Goal: Task Accomplishment & Management: Use online tool/utility

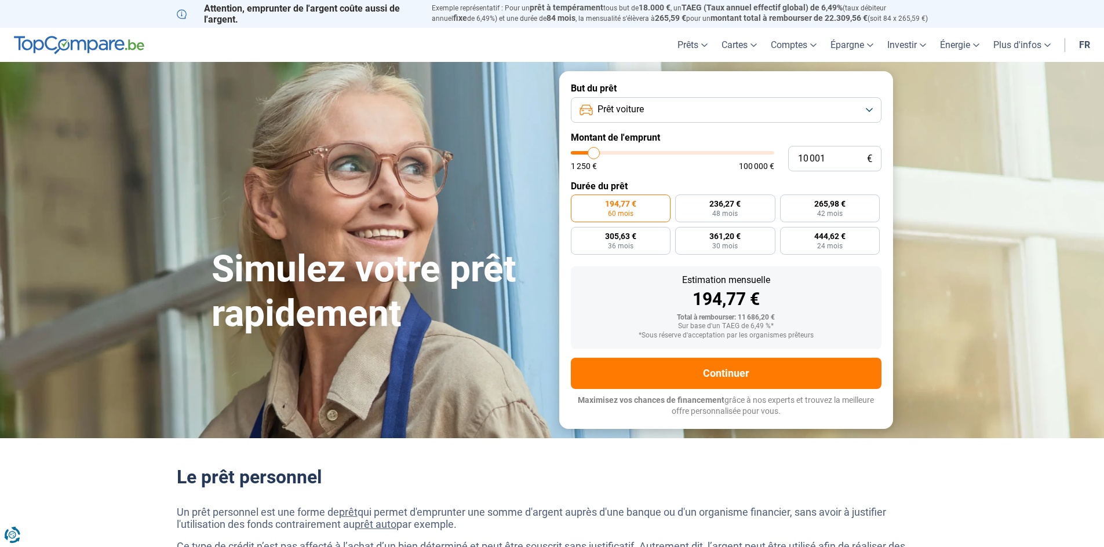
type input "11 000"
type input "11000"
type input "11 250"
type input "11250"
type input "11 500"
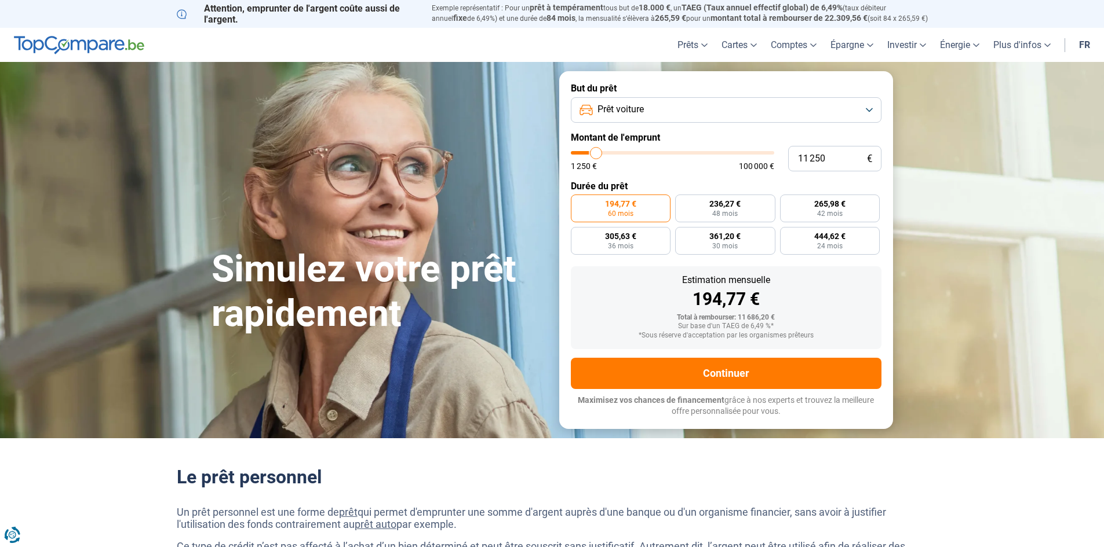
type input "11500"
type input "11 750"
type input "11750"
type input "12 000"
type input "12000"
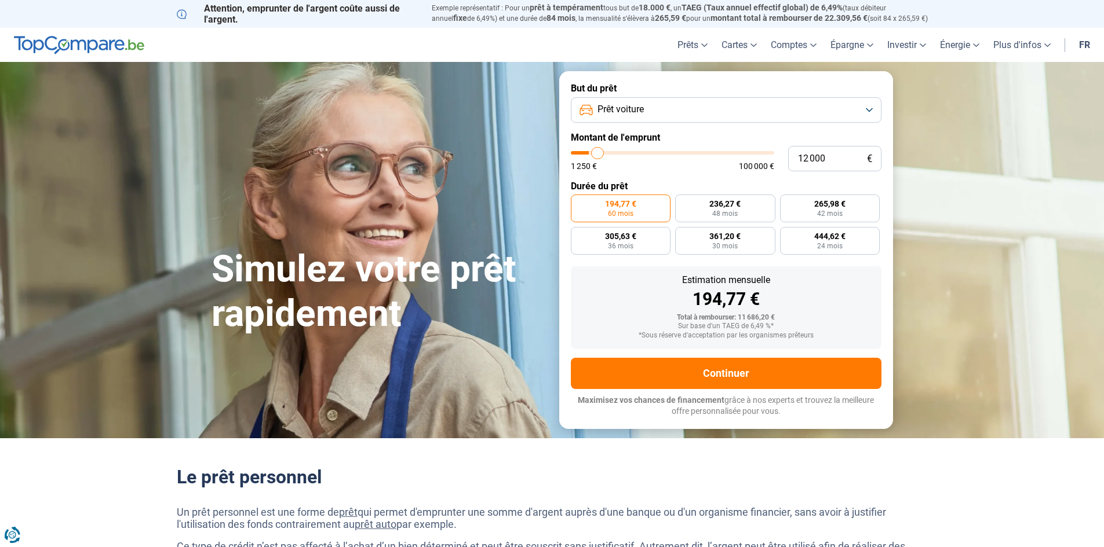
type input "12 500"
type input "12500"
type input "13 000"
type input "13000"
type input "13 250"
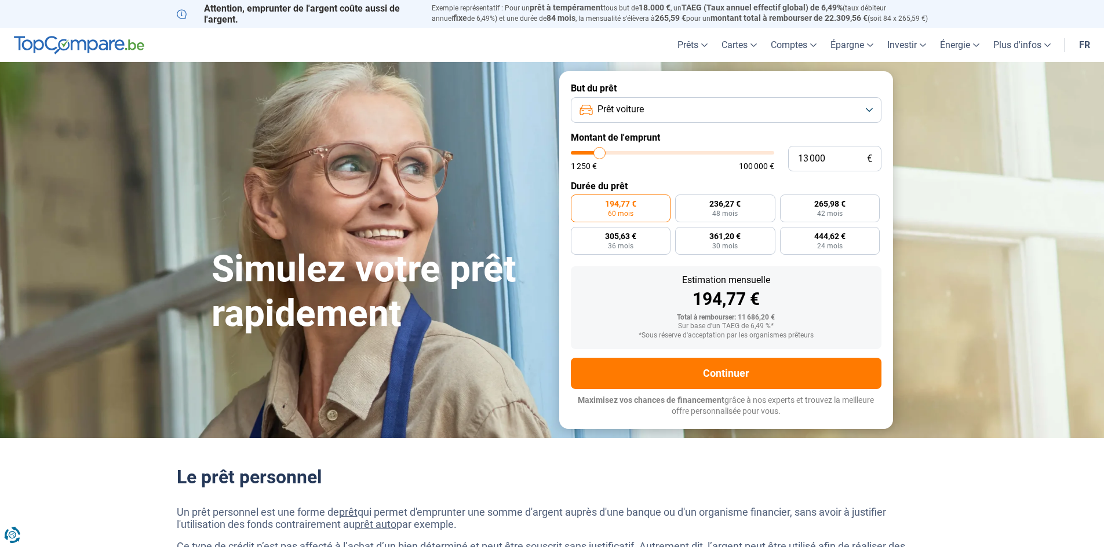
type input "13250"
type input "14 000"
type input "14000"
type input "14 500"
type input "14500"
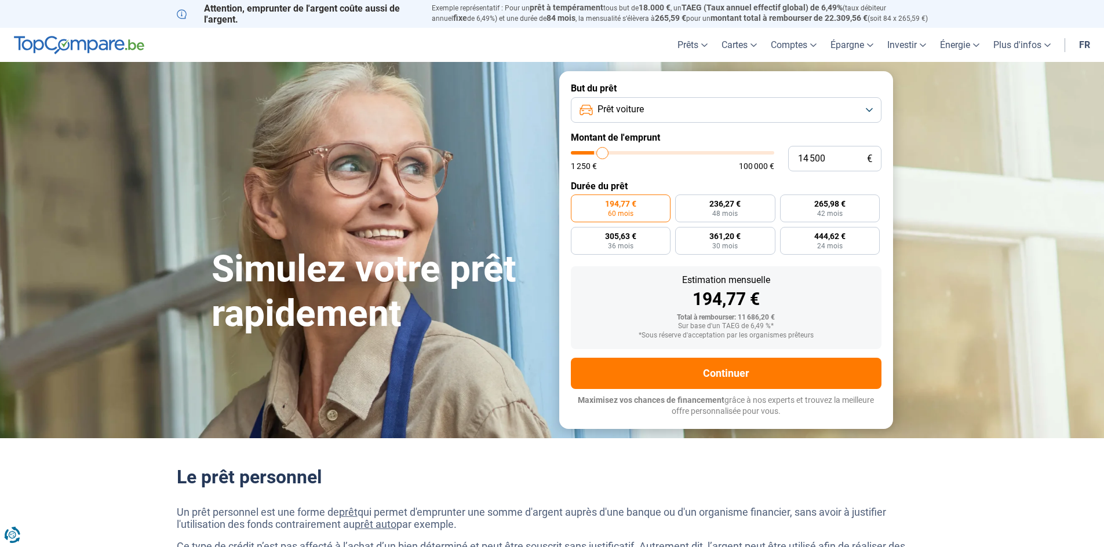
type input "14 750"
type input "14750"
type input "15 000"
type input "15000"
type input "15 500"
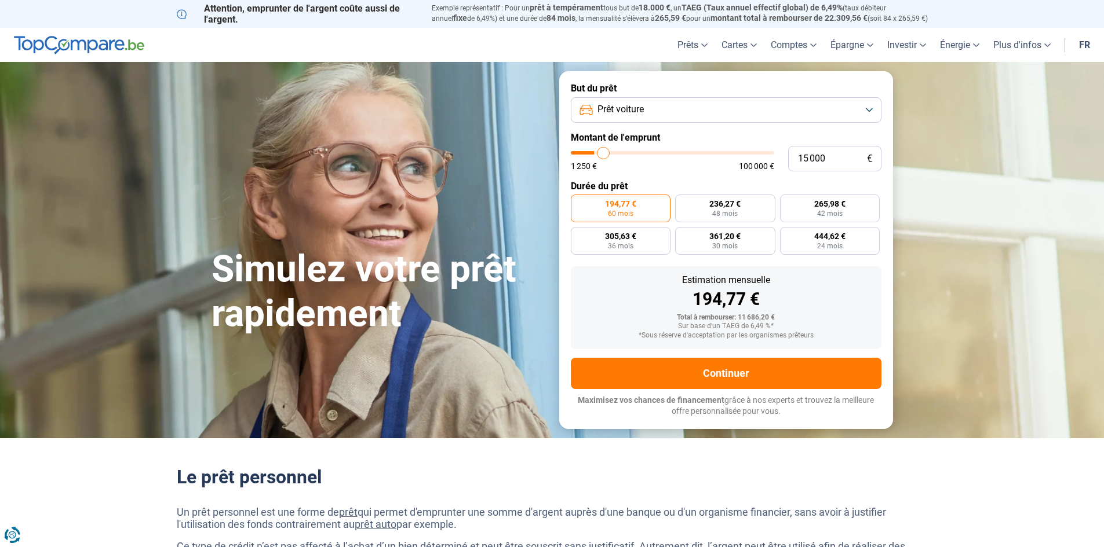
type input "15500"
type input "15 750"
type input "15750"
type input "16 000"
type input "16000"
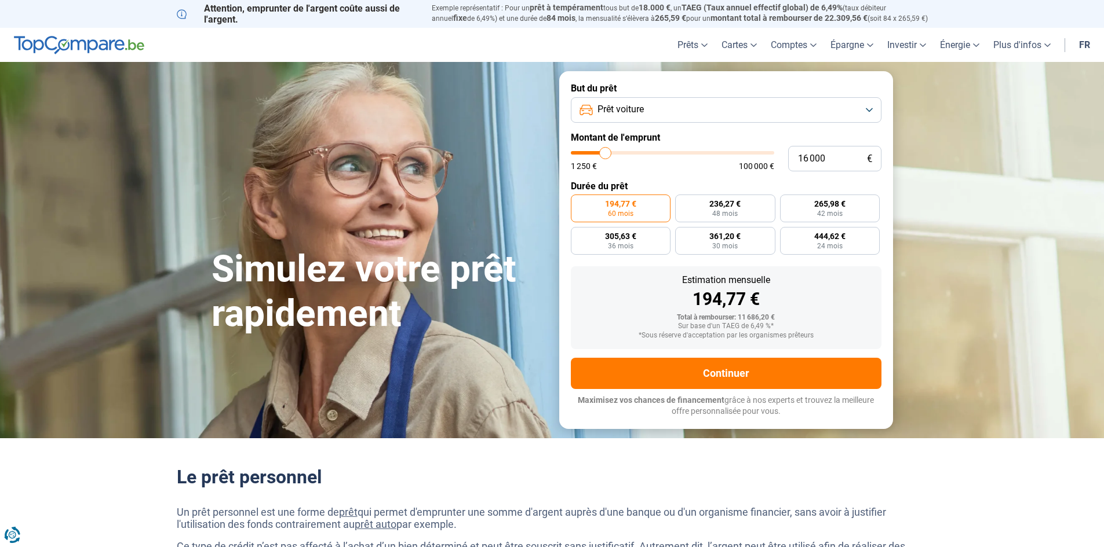
type input "16 250"
type input "16250"
type input "16 500"
type input "16500"
type input "17 000"
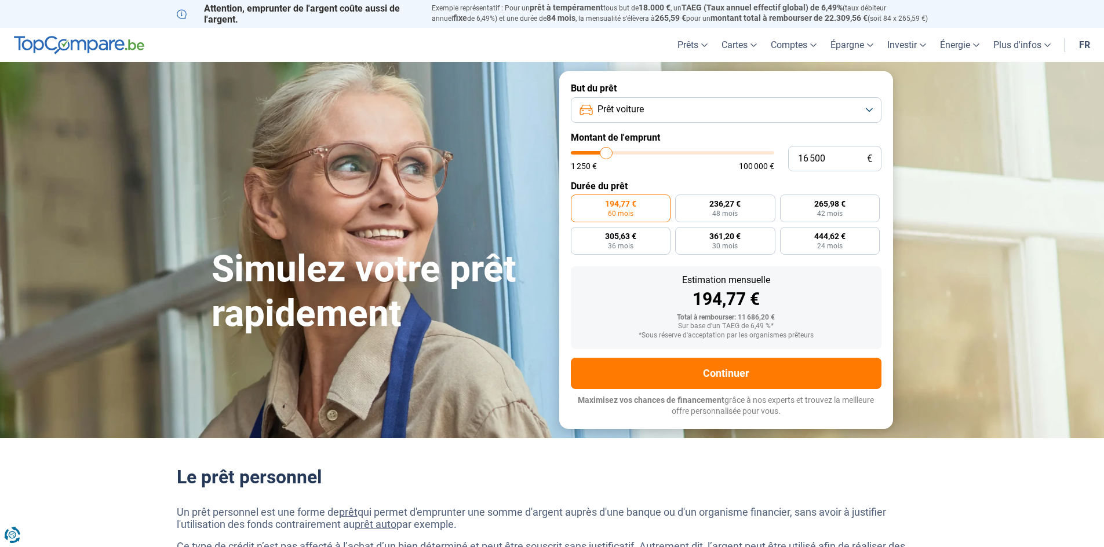
type input "17000"
type input "17 500"
type input "17500"
type input "18 000"
type input "18000"
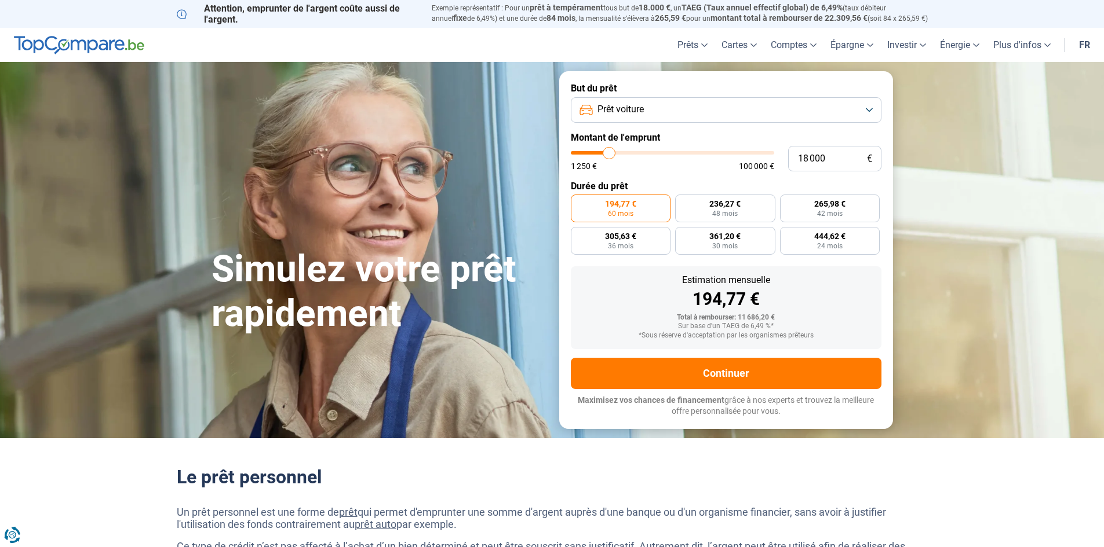
type input "18 500"
type input "18500"
type input "18 750"
type input "18750"
type input "19 000"
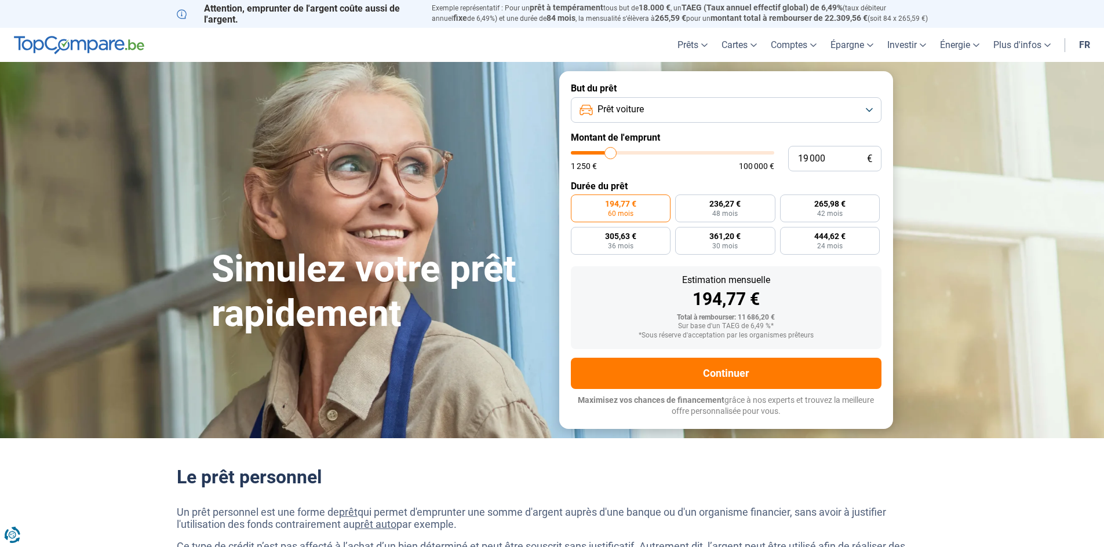
type input "19000"
type input "19 250"
type input "19250"
type input "19 750"
type input "19750"
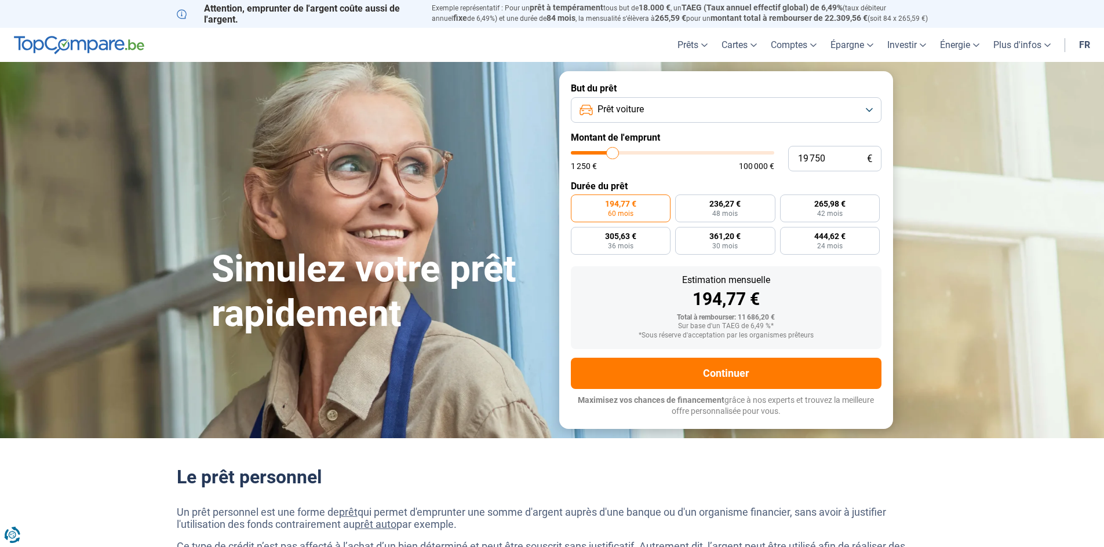
type input "20 000"
type input "20000"
type input "21 500"
type input "21500"
type input "22 000"
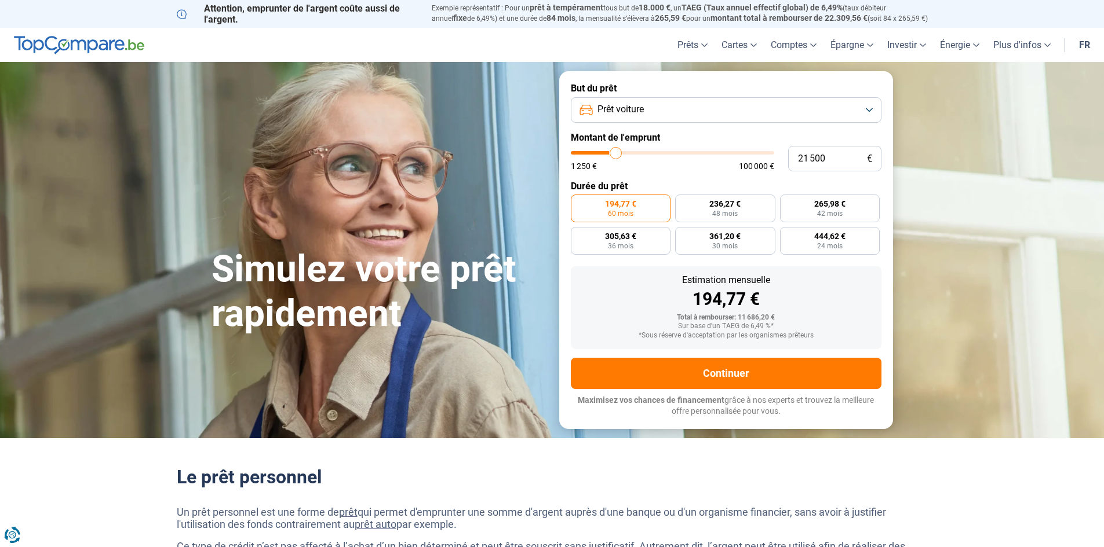
type input "22000"
type input "22 250"
type input "22250"
type input "22 750"
type input "22750"
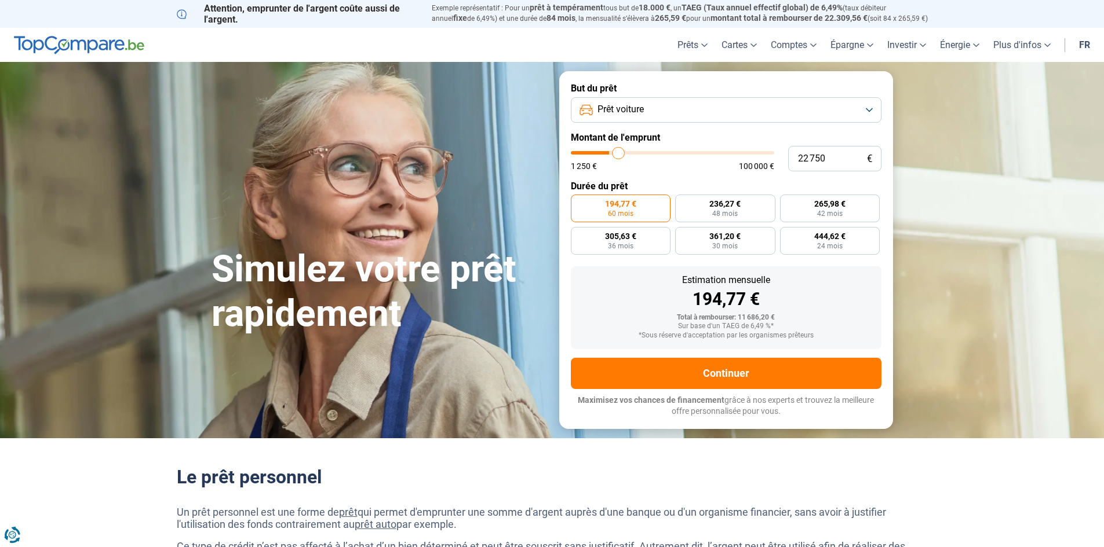
type input "23 000"
type input "23000"
type input "23 250"
type input "23250"
type input "23 000"
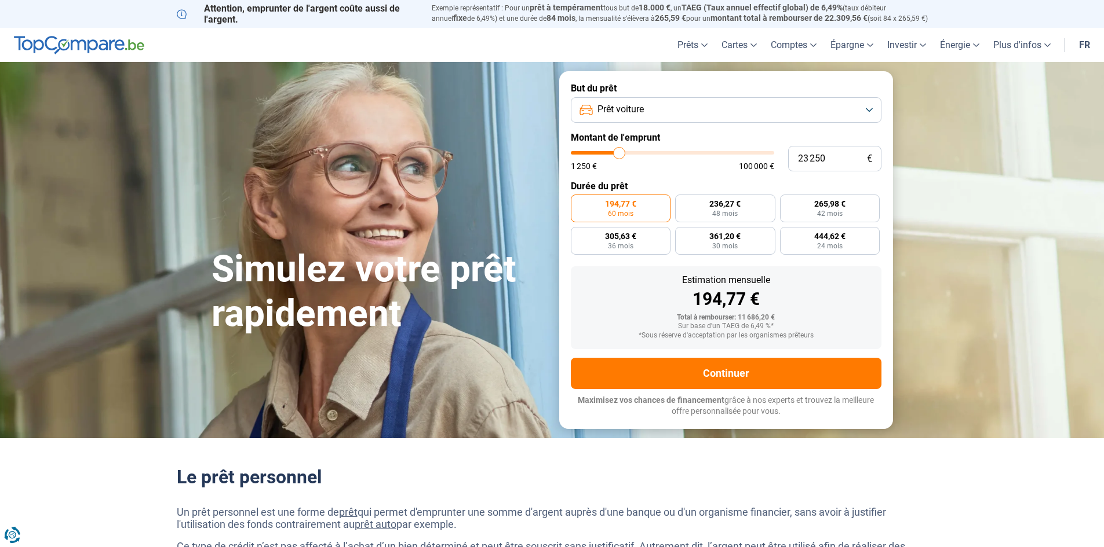
type input "23000"
type input "22 750"
type input "22750"
type input "22 250"
type input "22250"
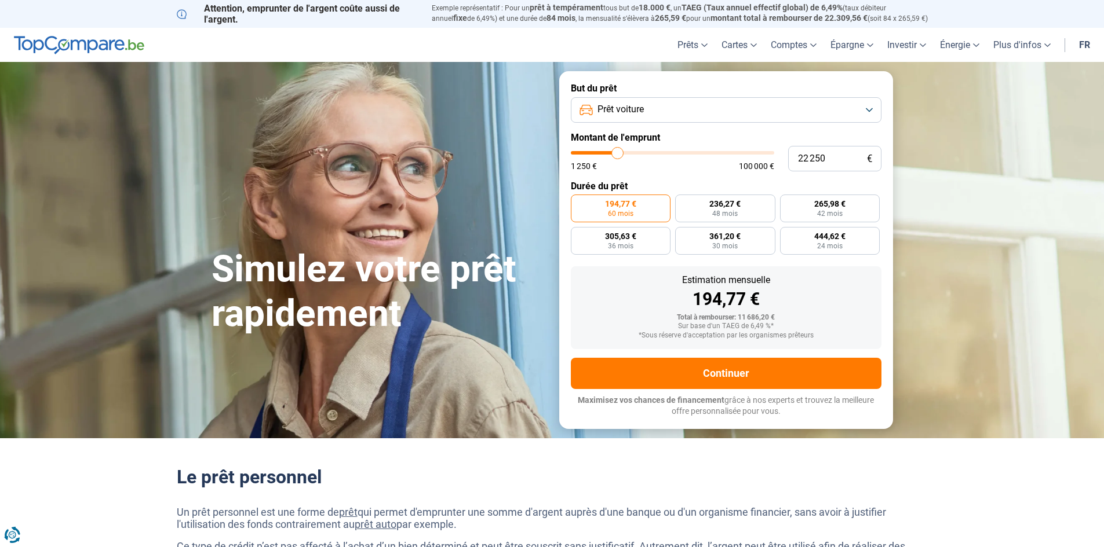
type input "22 000"
type input "22000"
type input "22 250"
type input "22250"
type input "22 750"
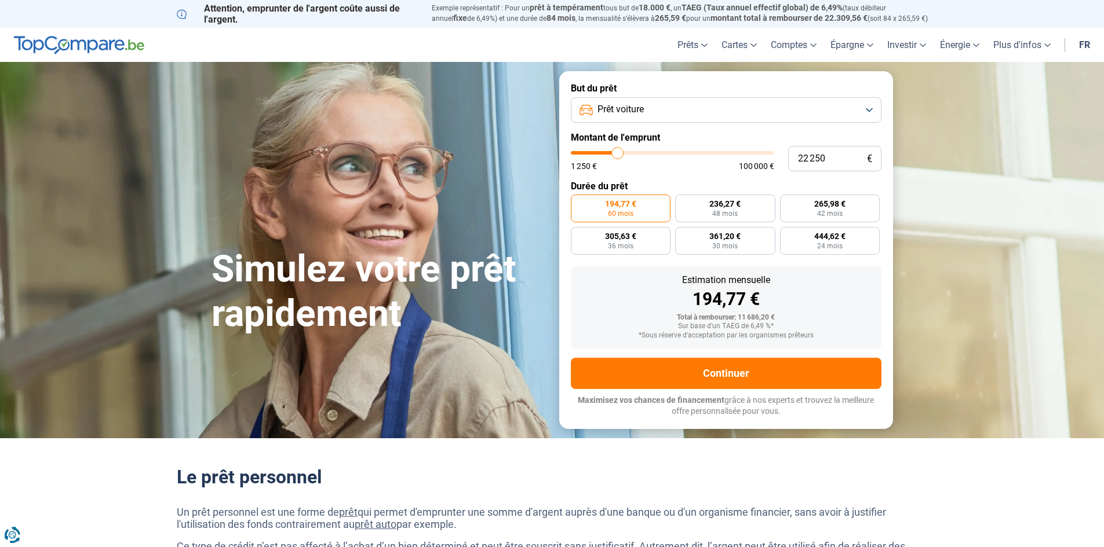
type input "22750"
type input "23 000"
type input "23000"
type input "23 250"
type input "23250"
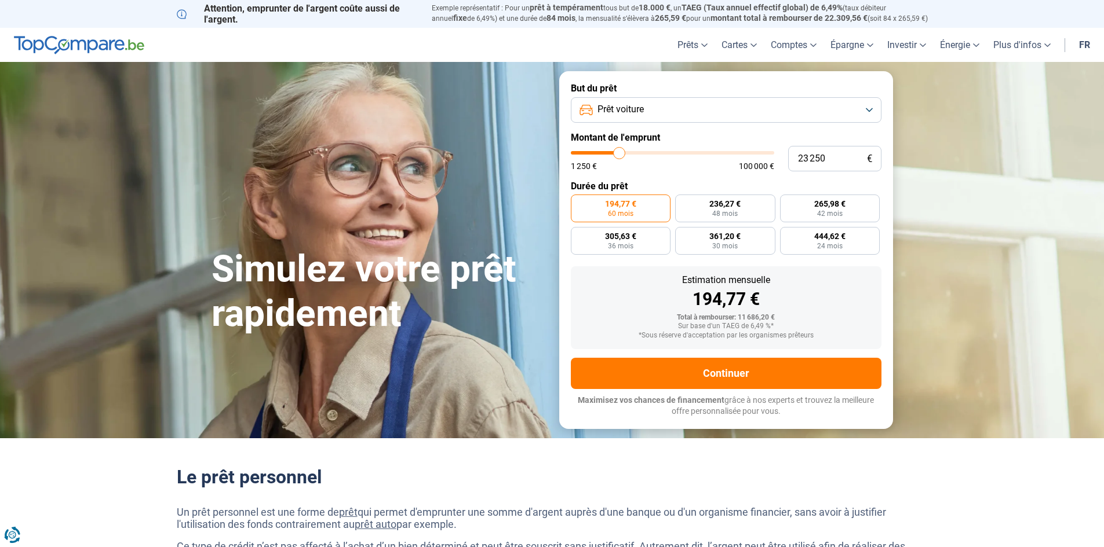
type input "23 000"
type input "23000"
type input "22 750"
type input "22750"
type input "22 250"
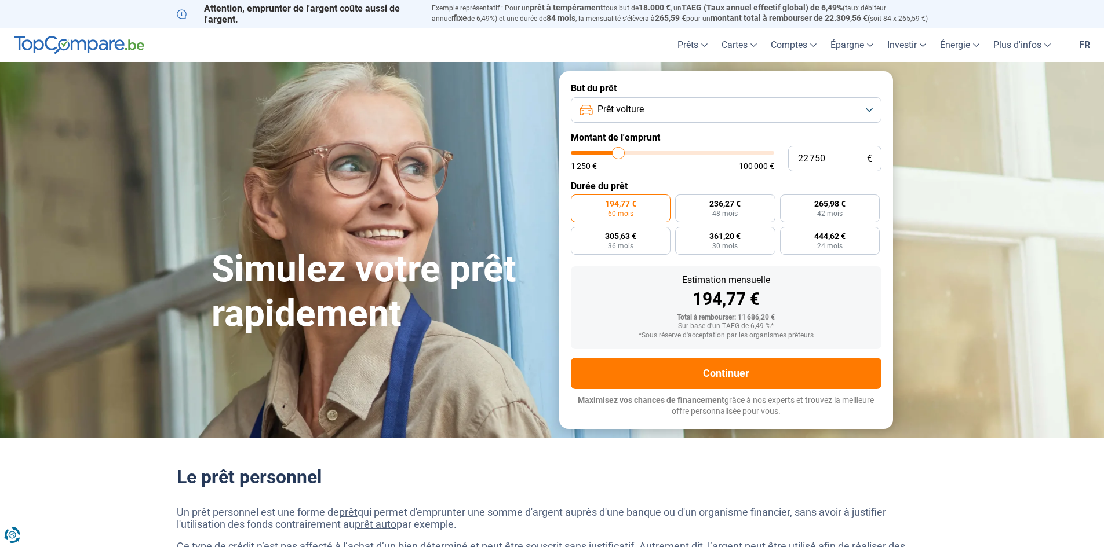
type input "22250"
type input "22 000"
type input "22000"
type input "21 750"
type input "21750"
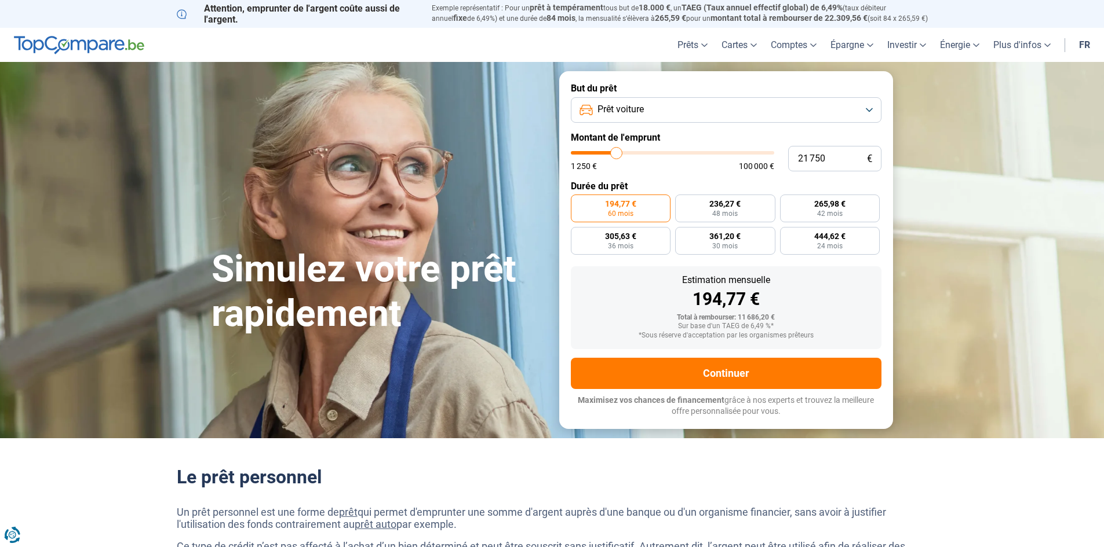
type input "21 500"
type input "21500"
type input "21 250"
type input "21250"
type input "20 750"
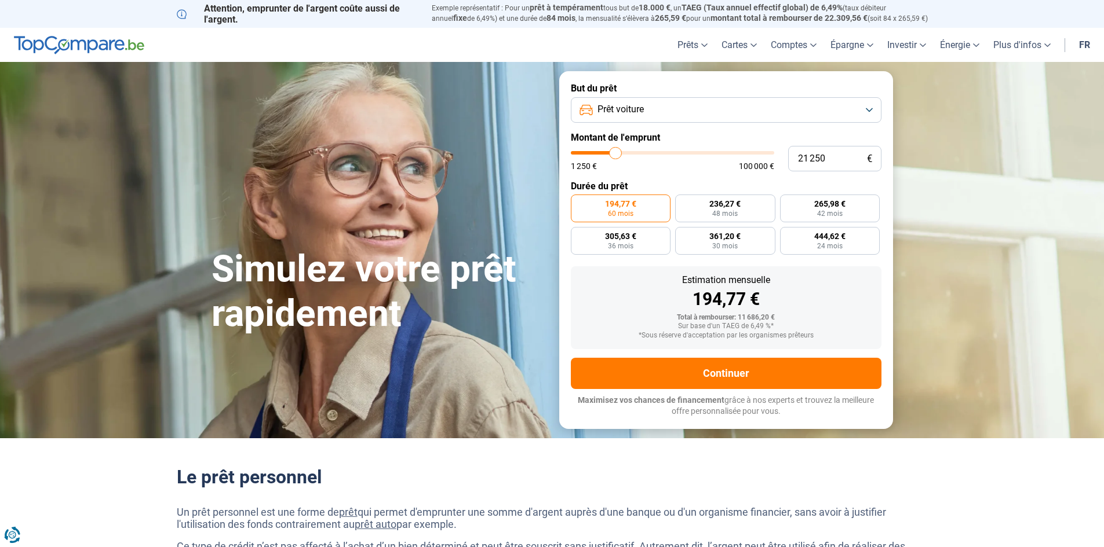
type input "20750"
type input "20 500"
type input "20500"
type input "20 250"
type input "20250"
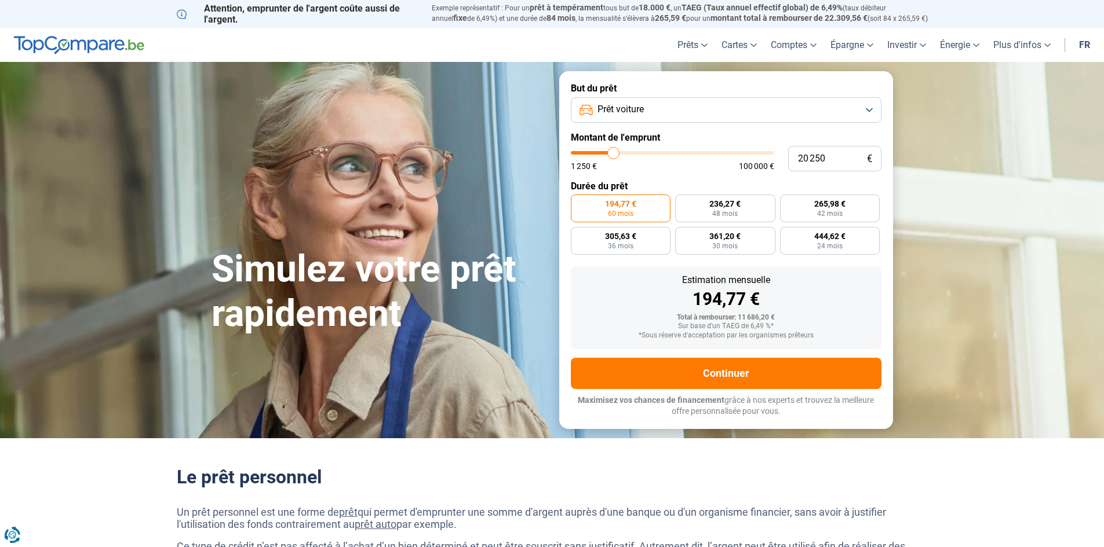
type input "20 000"
drag, startPoint x: 595, startPoint y: 152, endPoint x: 613, endPoint y: 155, distance: 18.2
type input "20000"
click at [613, 155] on input "range" at bounding box center [672, 152] width 203 height 3
radio input "false"
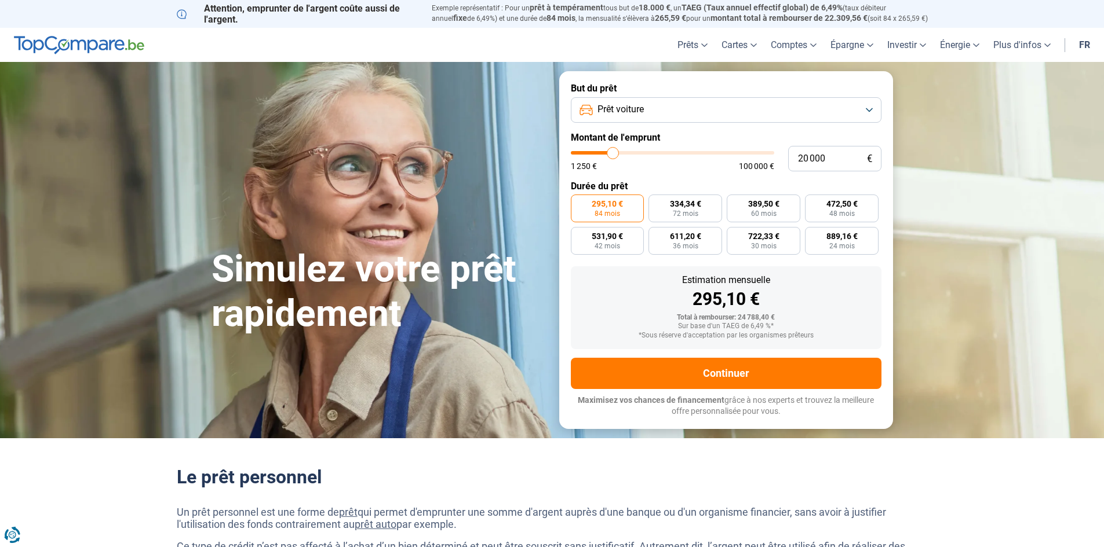
click at [673, 111] on button "Prêt voiture" at bounding box center [726, 109] width 311 height 25
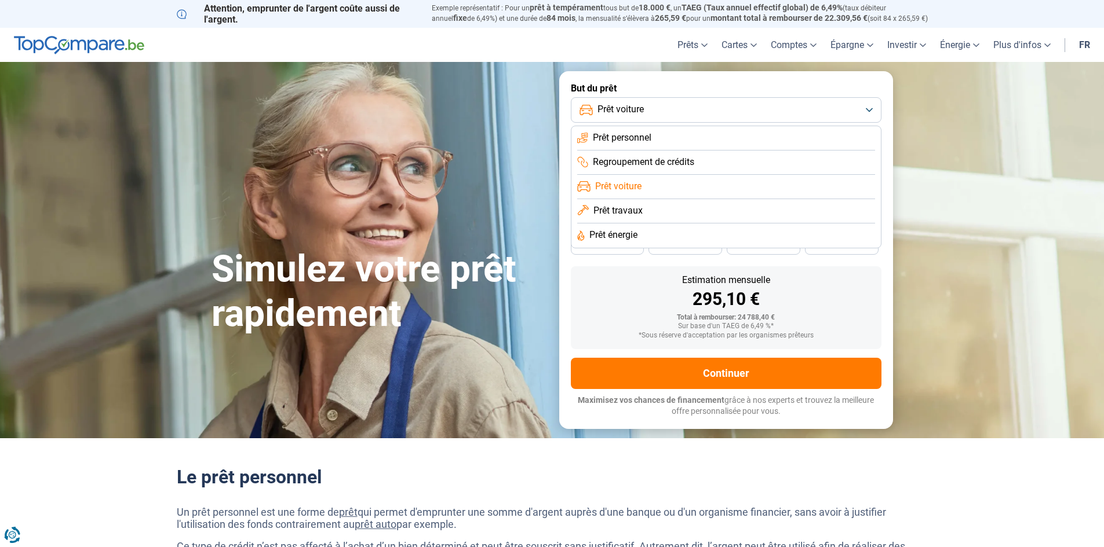
click at [673, 111] on button "Prêt voiture" at bounding box center [726, 109] width 311 height 25
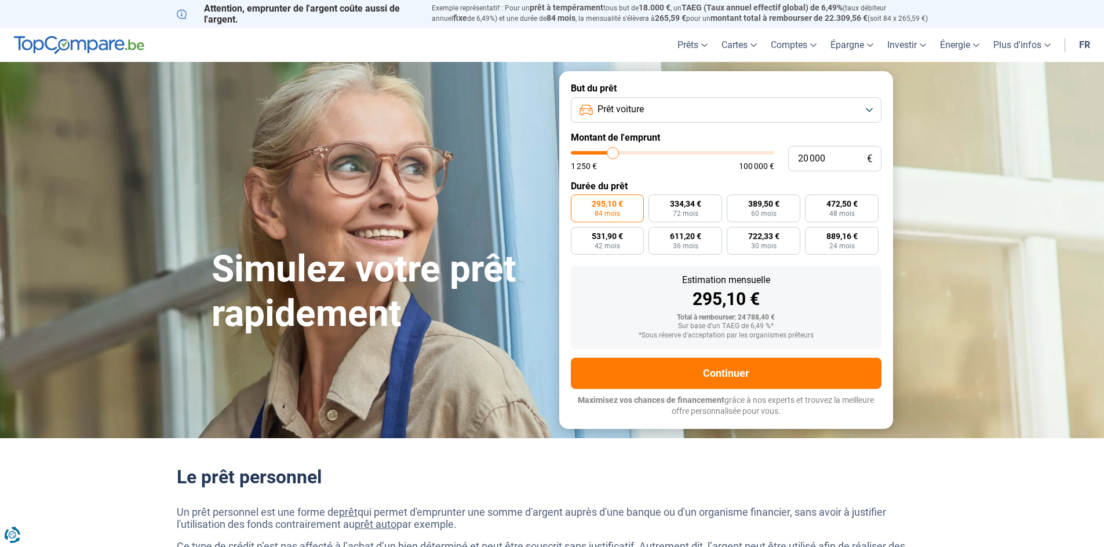
click at [690, 192] on form "But du prêt Prêt voiture Montant de l'emprunt 20 000 € 1 250 € 100 000 € Durée …" at bounding box center [726, 249] width 334 height 357
click at [688, 202] on span "334,34 €" at bounding box center [685, 204] width 31 height 8
click at [656, 202] on input "334,34 € 72 mois" at bounding box center [652, 199] width 8 height 8
radio input "true"
click at [608, 207] on span "295,10 €" at bounding box center [607, 204] width 31 height 8
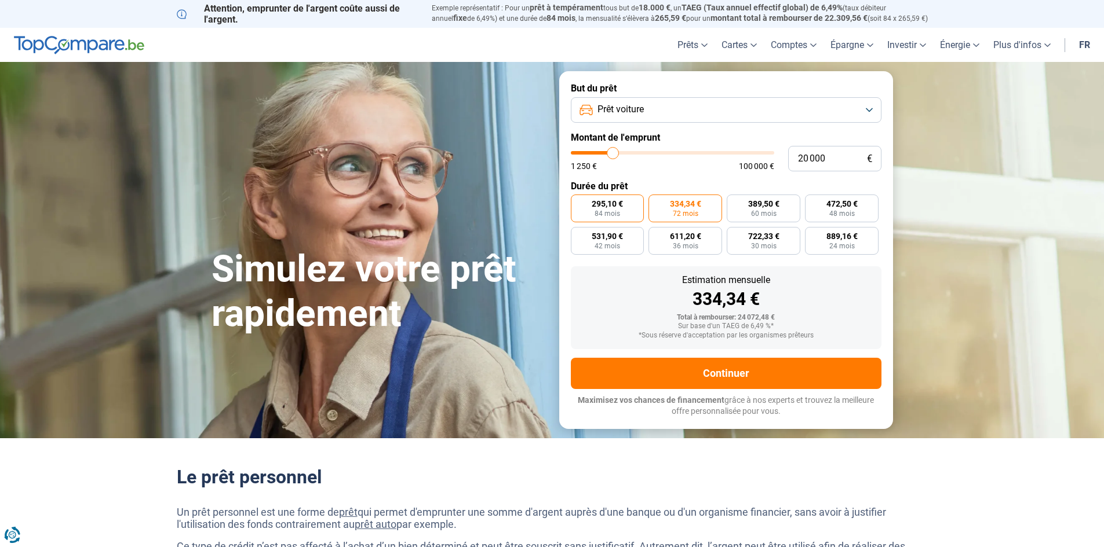
click at [578, 202] on input "295,10 € 84 mois" at bounding box center [575, 199] width 8 height 8
radio input "true"
click at [659, 208] on label "334,34 € 72 mois" at bounding box center [685, 209] width 74 height 28
click at [656, 202] on input "334,34 € 72 mois" at bounding box center [652, 199] width 8 height 8
radio input "true"
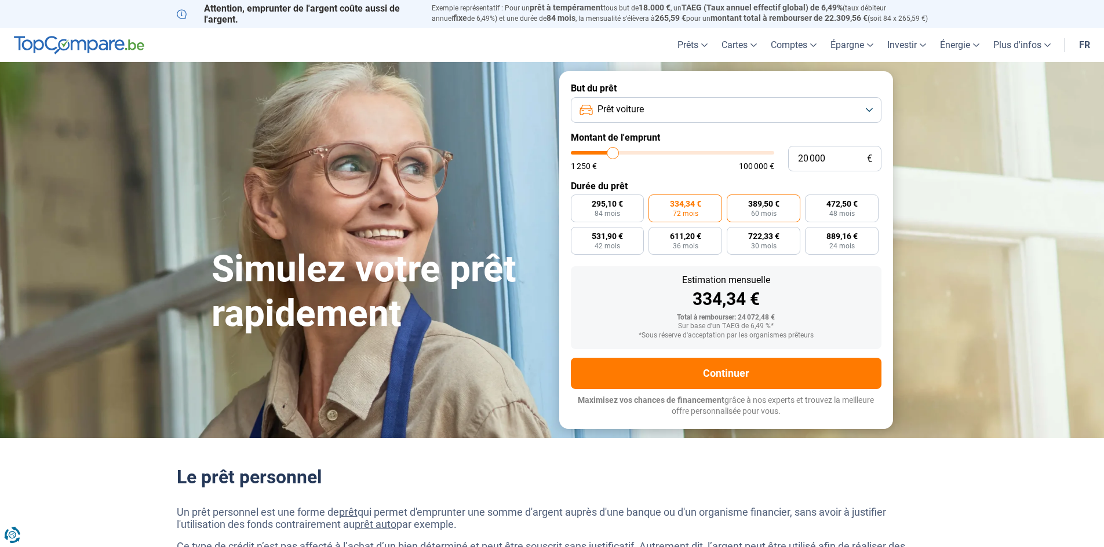
click at [781, 206] on label "389,50 € 60 mois" at bounding box center [764, 209] width 74 height 28
click at [734, 202] on input "389,50 € 60 mois" at bounding box center [731, 199] width 8 height 8
radio input "true"
click at [622, 202] on span "295,10 €" at bounding box center [607, 204] width 31 height 8
click at [578, 202] on input "295,10 € 84 mois" at bounding box center [575, 199] width 8 height 8
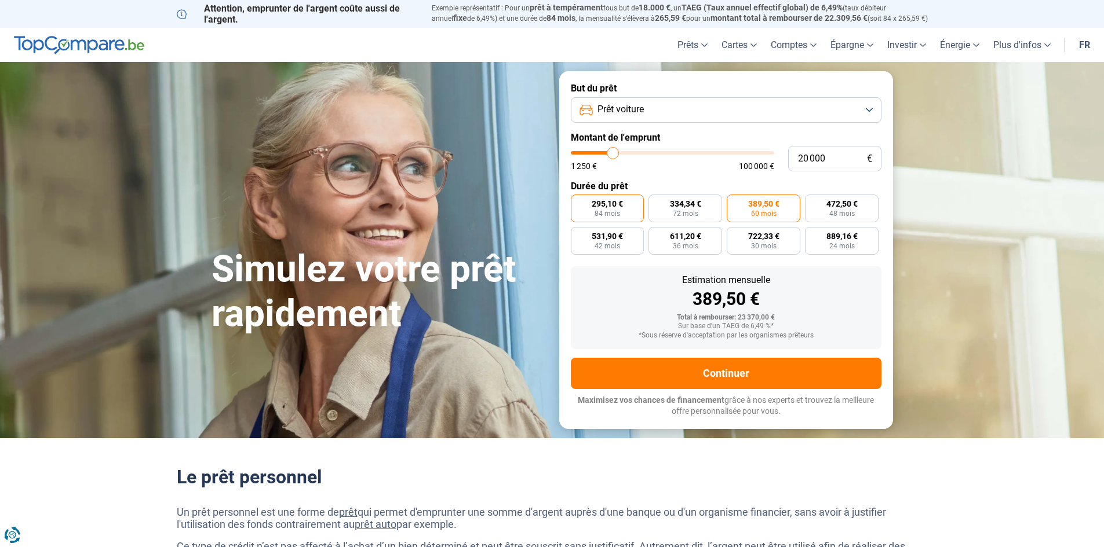
radio input "true"
